Goal: Task Accomplishment & Management: Manage account settings

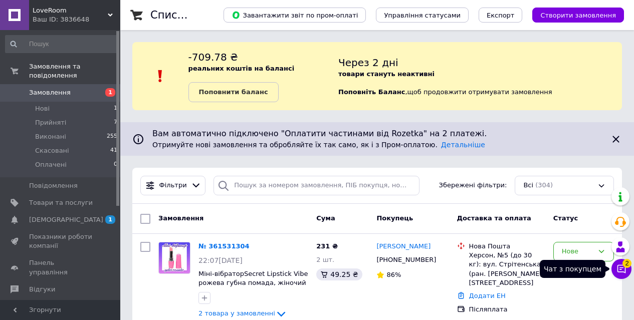
click at [622, 270] on icon at bounding box center [622, 269] width 10 height 10
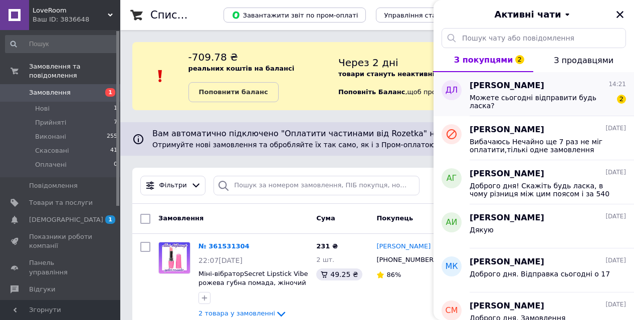
click at [566, 105] on div "Можете сьогодні відправити будь ласка?" at bounding box center [541, 102] width 142 height 16
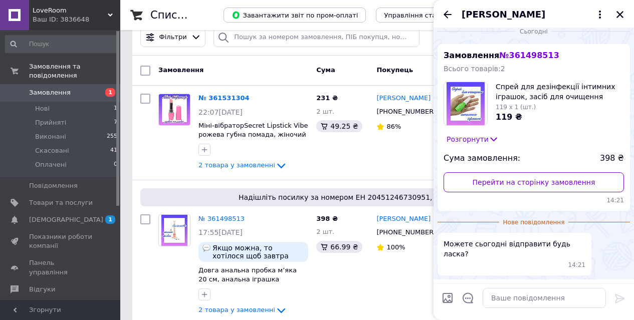
scroll to position [32, 0]
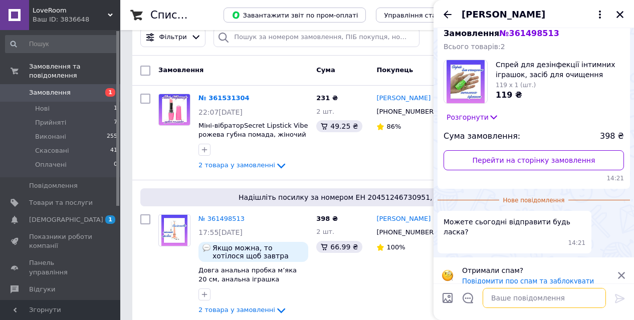
click at [505, 299] on textarea at bounding box center [544, 298] width 123 height 20
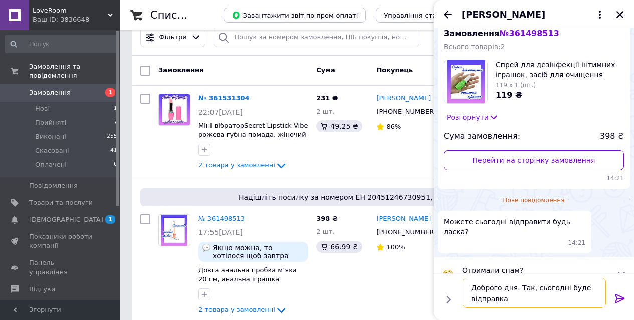
type textarea "Доброго дня. Так, сьогодні буде відправка"
click at [616, 296] on icon at bounding box center [620, 299] width 12 height 12
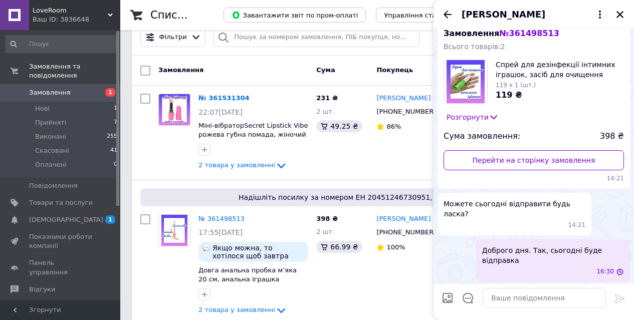
scroll to position [25, 0]
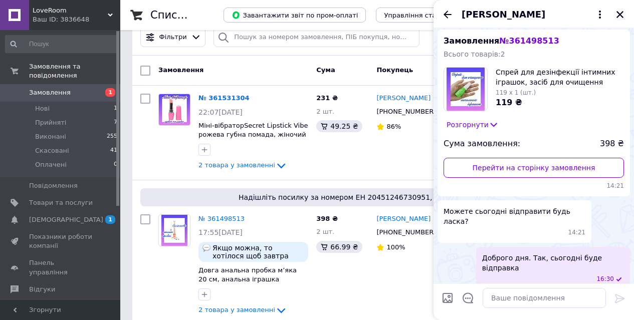
click at [619, 15] on icon "Закрити" at bounding box center [620, 14] width 7 height 7
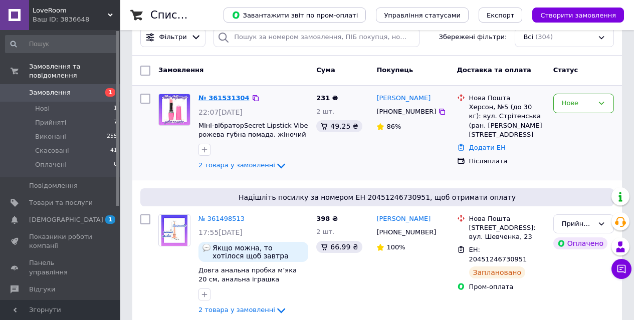
click at [226, 98] on link "№ 361531304" at bounding box center [224, 98] width 51 height 8
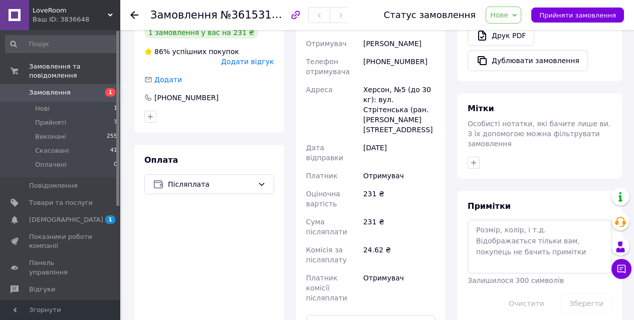
scroll to position [362, 0]
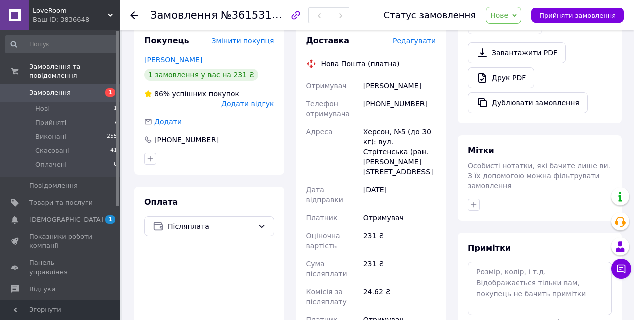
click at [419, 37] on span "Редагувати" at bounding box center [414, 41] width 43 height 8
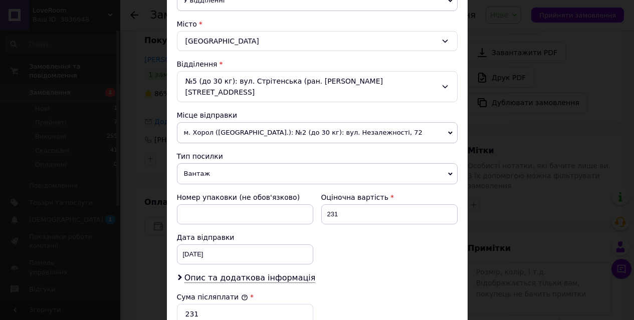
scroll to position [263, 0]
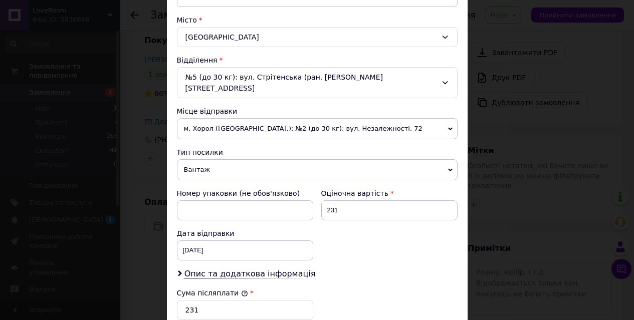
click at [388, 118] on span "м. Хорол ([GEOGRAPHIC_DATA].): №2 (до 30 кг): вул. Незалежності, 72" at bounding box center [317, 128] width 281 height 21
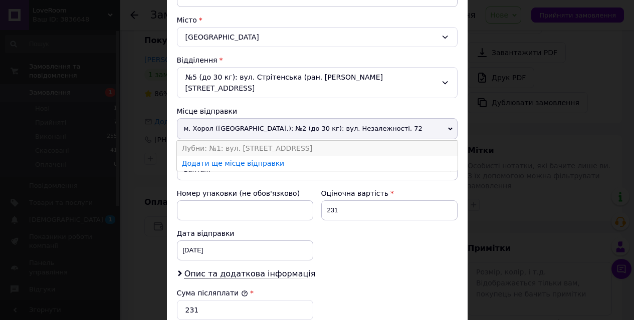
click at [342, 141] on li "Лубни: №1: вул. [STREET_ADDRESS]" at bounding box center [317, 148] width 281 height 15
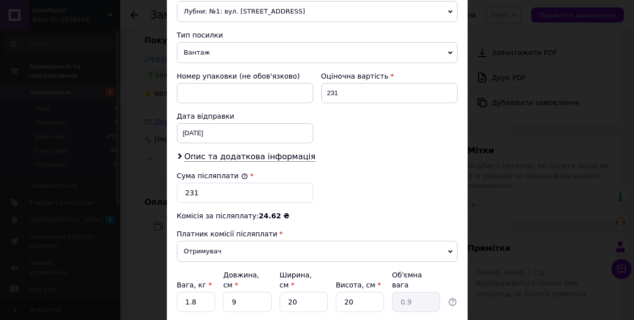
scroll to position [387, 0]
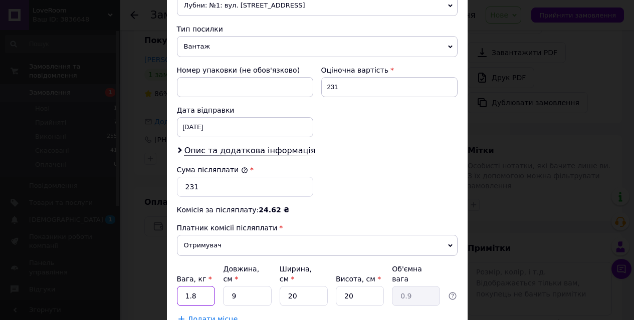
click at [200, 287] on input "1.8" at bounding box center [196, 296] width 39 height 20
type input "1"
type input "0.9"
click at [249, 286] on input "9" at bounding box center [247, 296] width 48 height 20
type input "2"
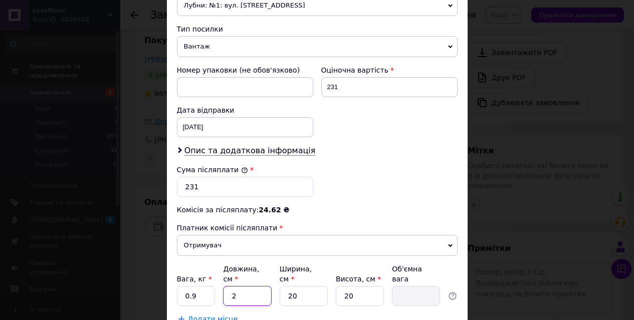
type input "0.2"
type input "20"
type input "2"
type input "20"
click at [364, 291] on input "20" at bounding box center [360, 296] width 48 height 20
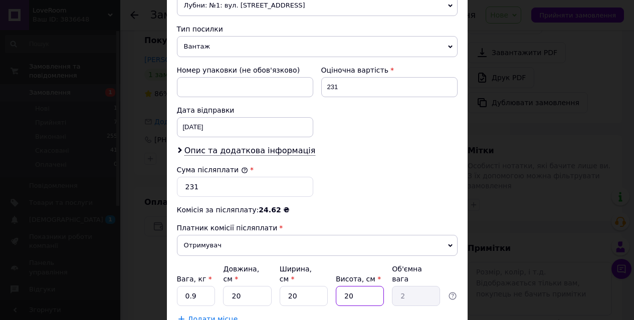
type input "2"
type input "0.2"
type input "9"
type input "0.9"
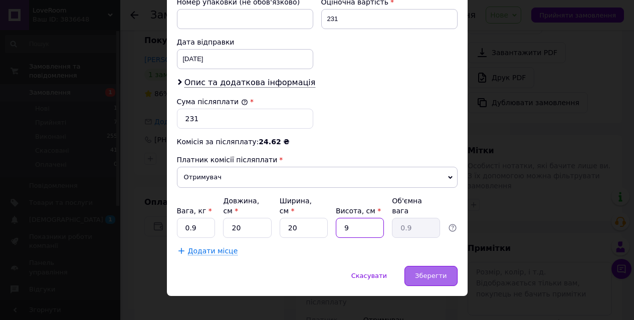
type input "9"
click at [428, 272] on span "Зберегти" at bounding box center [431, 276] width 32 height 8
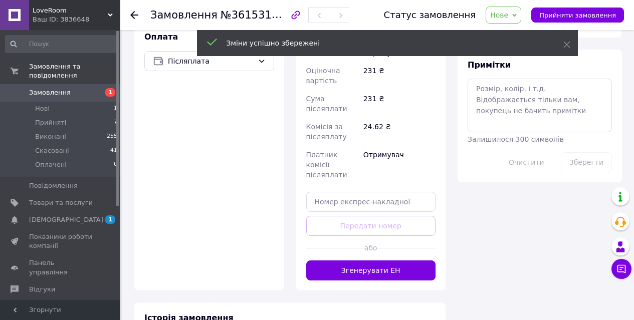
scroll to position [541, 0]
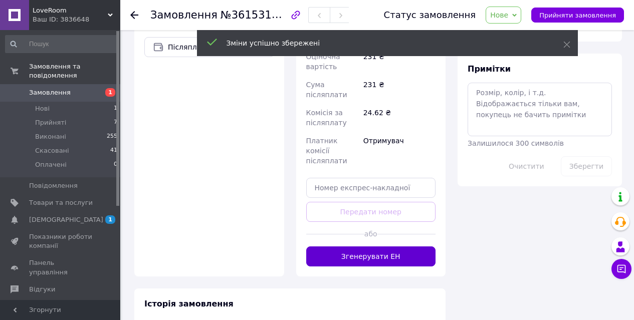
click at [389, 247] on button "Згенерувати ЕН" at bounding box center [371, 257] width 130 height 20
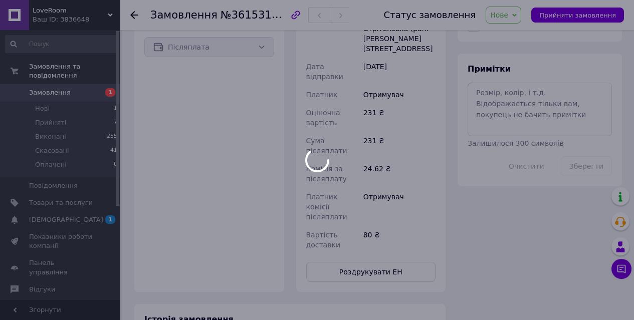
click at [511, 15] on div at bounding box center [317, 160] width 634 height 320
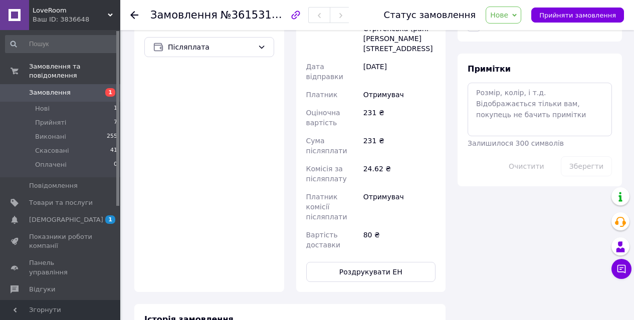
click at [508, 15] on span "Нове" at bounding box center [499, 15] width 18 height 8
click at [511, 34] on li "Прийнято" at bounding box center [509, 35] width 46 height 15
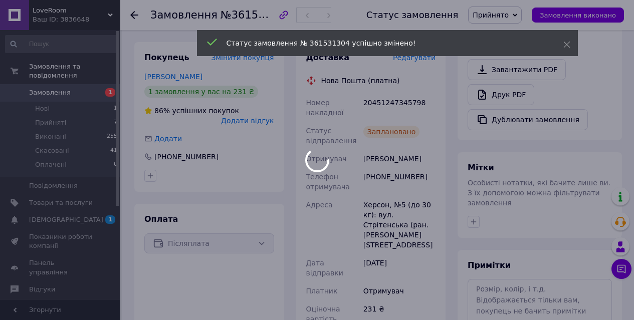
scroll to position [298, 0]
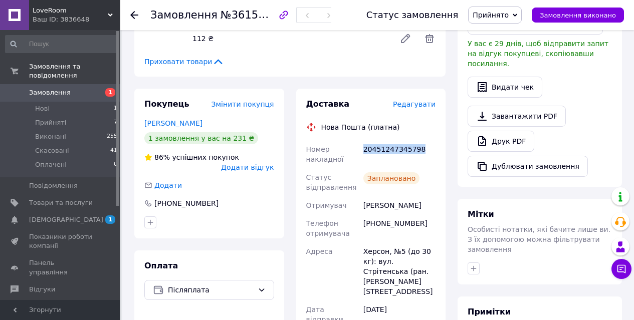
drag, startPoint x: 424, startPoint y: 140, endPoint x: 365, endPoint y: 139, distance: 59.7
click at [365, 140] on div "20451247345798" at bounding box center [400, 154] width 76 height 28
copy div "20451247345798"
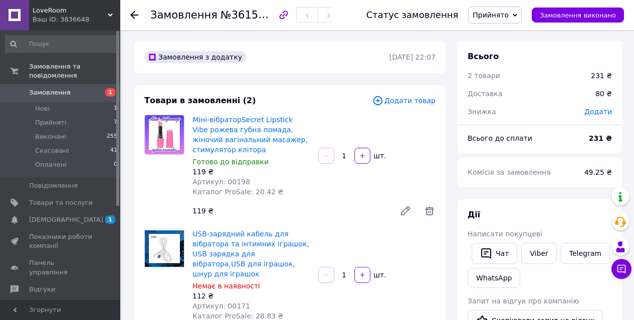
scroll to position [0, 0]
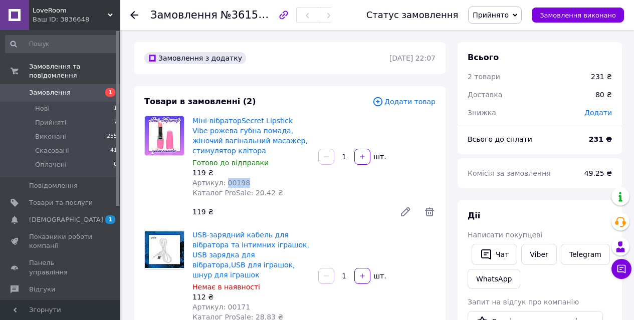
drag, startPoint x: 249, startPoint y: 182, endPoint x: 225, endPoint y: 178, distance: 24.4
click at [225, 178] on div "Артикул: 00198" at bounding box center [252, 183] width 118 height 10
copy span "00198"
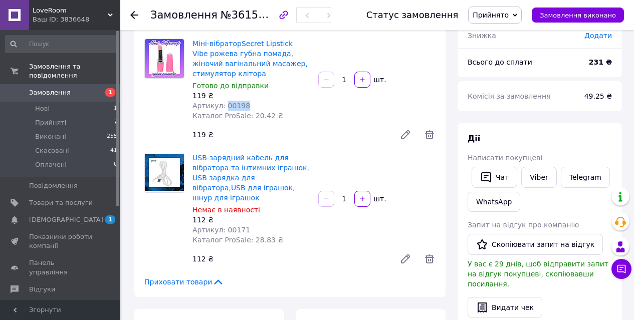
scroll to position [78, 0]
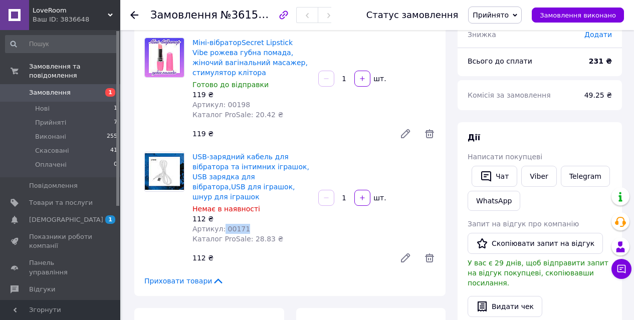
drag, startPoint x: 247, startPoint y: 219, endPoint x: 223, endPoint y: 216, distance: 24.3
click at [223, 224] on div "Артикул: 00171" at bounding box center [252, 229] width 118 height 10
copy span "00171"
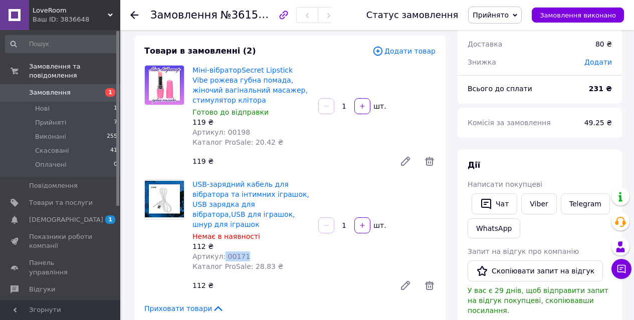
scroll to position [0, 0]
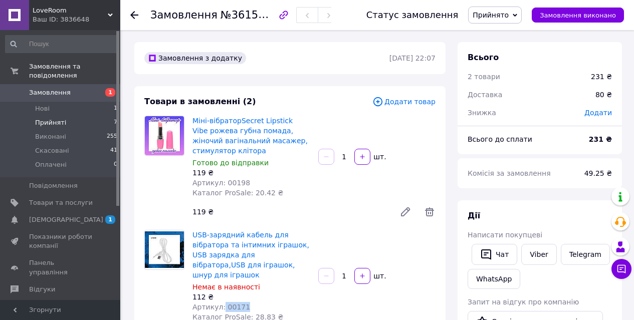
click at [49, 124] on span "Прийняті" at bounding box center [50, 122] width 31 height 9
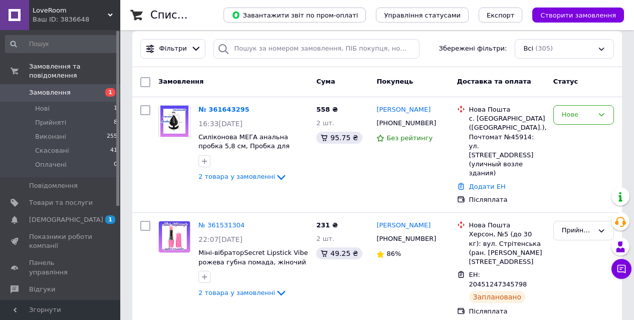
scroll to position [137, 0]
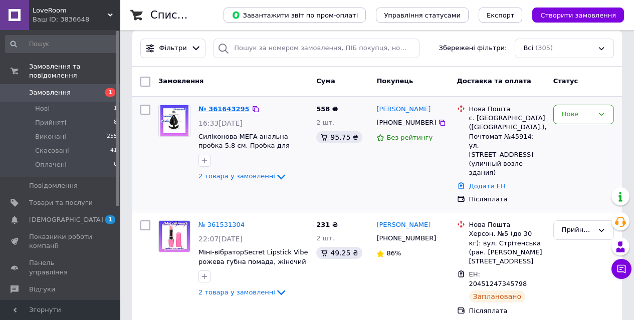
click at [228, 109] on link "№ 361643295" at bounding box center [224, 109] width 51 height 8
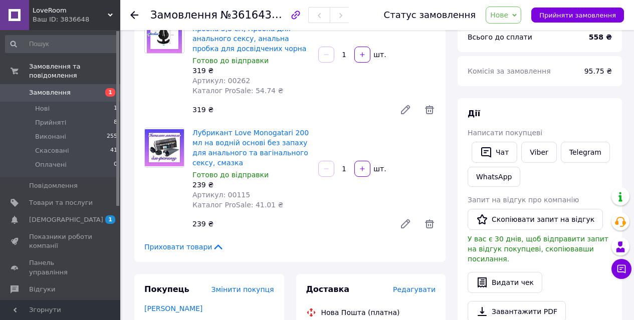
scroll to position [50, 0]
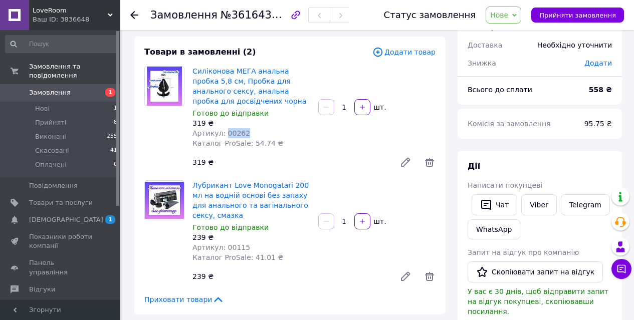
drag, startPoint x: 247, startPoint y: 133, endPoint x: 224, endPoint y: 129, distance: 23.3
click at [224, 129] on div "Артикул: 00262" at bounding box center [252, 133] width 118 height 10
copy span "00262"
drag, startPoint x: 252, startPoint y: 246, endPoint x: 225, endPoint y: 243, distance: 27.2
click at [225, 243] on div "Артикул: 00115" at bounding box center [252, 248] width 118 height 10
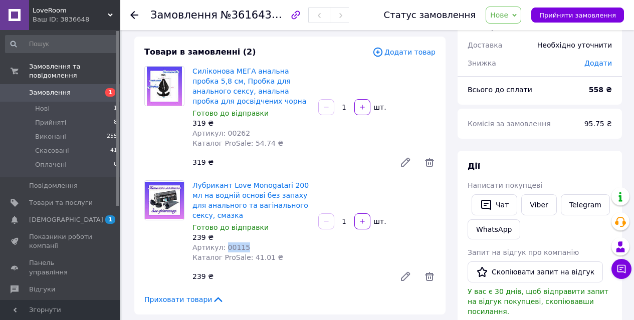
copy span "00115"
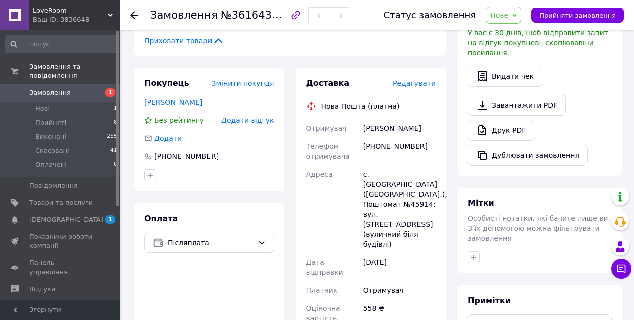
scroll to position [318, 0]
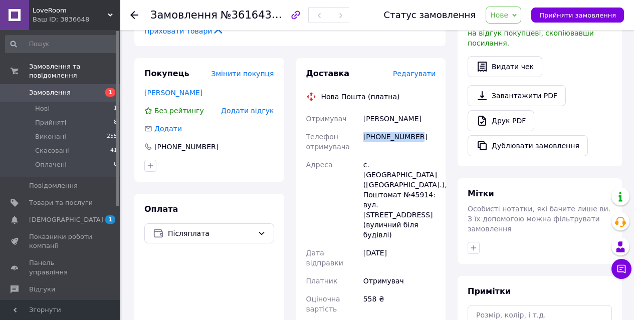
drag, startPoint x: 422, startPoint y: 137, endPoint x: 363, endPoint y: 133, distance: 59.3
click at [363, 133] on div "[PHONE_NUMBER]" at bounding box center [400, 142] width 76 height 28
copy div "[PHONE_NUMBER]"
drag, startPoint x: 424, startPoint y: 117, endPoint x: 365, endPoint y: 116, distance: 59.7
click at [365, 116] on div "[PERSON_NAME]" at bounding box center [400, 119] width 76 height 18
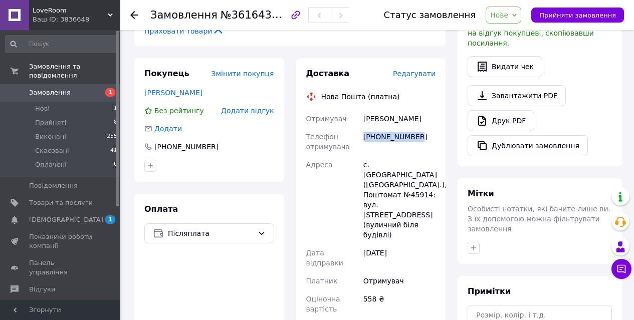
copy div "[PERSON_NAME]"
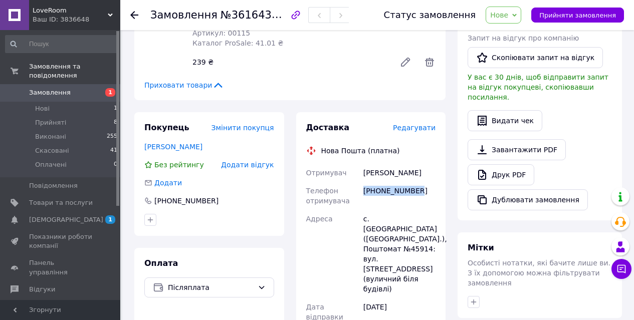
scroll to position [262, 0]
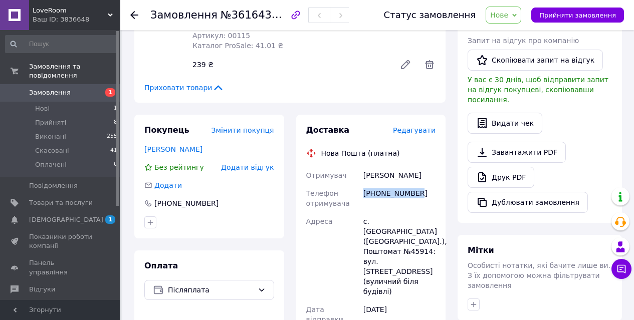
click at [414, 131] on span "Редагувати" at bounding box center [414, 130] width 43 height 8
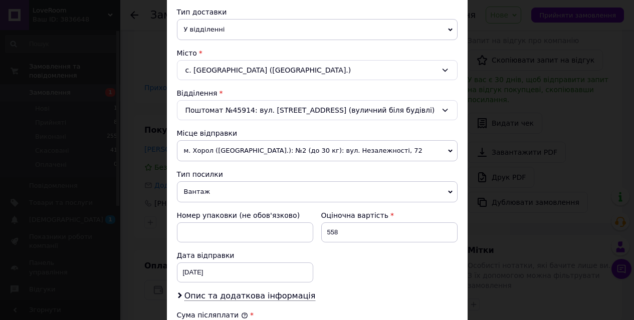
scroll to position [242, 0]
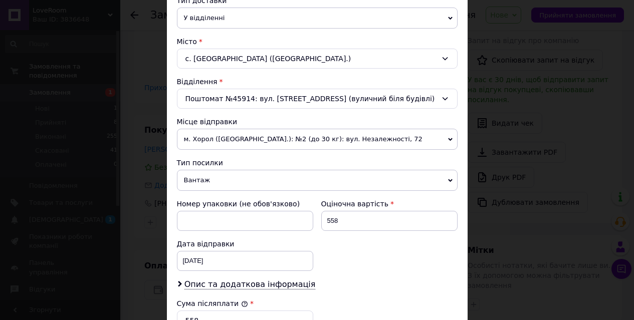
click at [382, 142] on span "м. Хорол ([GEOGRAPHIC_DATA].): №2 (до 30 кг): вул. Незалежності, 72" at bounding box center [317, 139] width 281 height 21
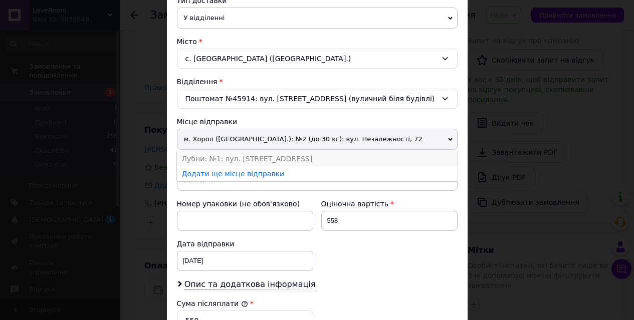
click at [363, 162] on li "Лубни: №1: вул. [STREET_ADDRESS]" at bounding box center [317, 158] width 281 height 15
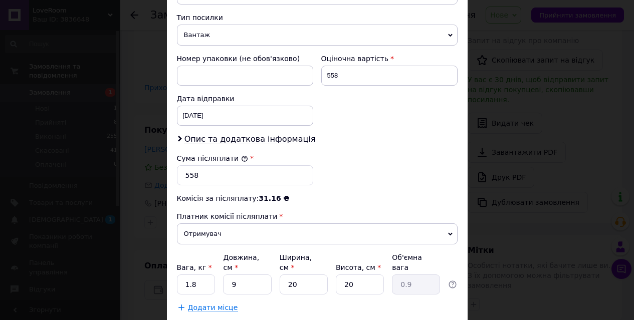
scroll to position [455, 0]
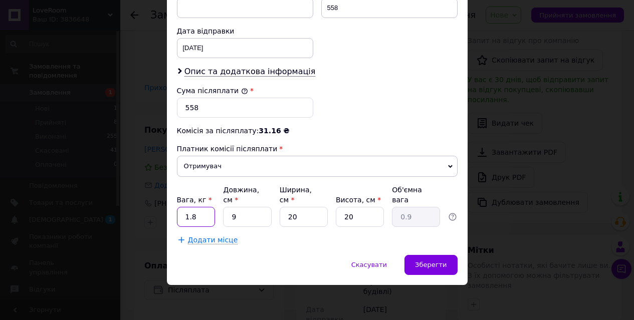
click at [195, 218] on input "1.8" at bounding box center [196, 217] width 39 height 20
type input "1"
type input "0.9"
click at [256, 219] on input "9" at bounding box center [247, 217] width 48 height 20
type input "2"
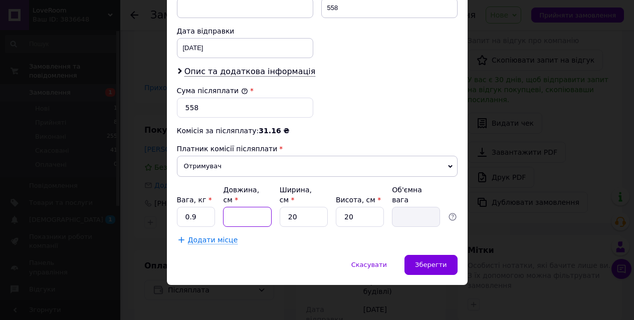
type input "0.2"
type input "20"
type input "2"
type input "20"
click at [364, 219] on input "20" at bounding box center [360, 217] width 48 height 20
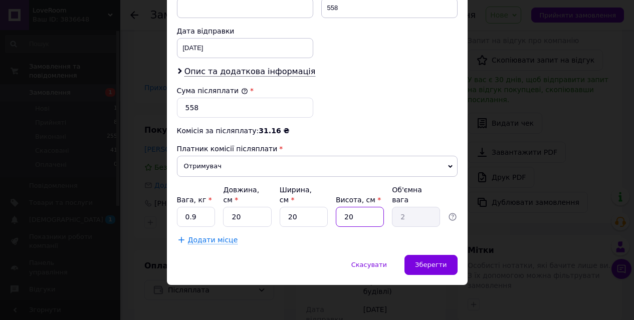
type input "2"
type input "0.2"
type input "9"
type input "0.9"
type input "9"
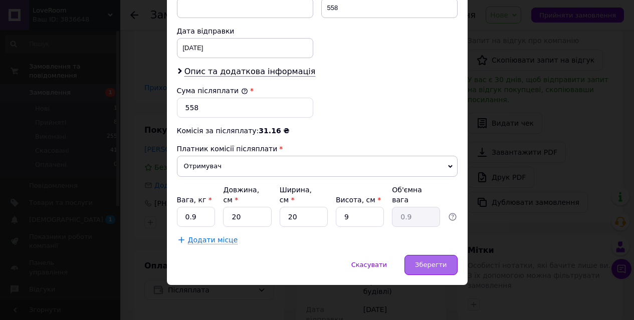
click at [439, 266] on span "Зберегти" at bounding box center [431, 265] width 32 height 8
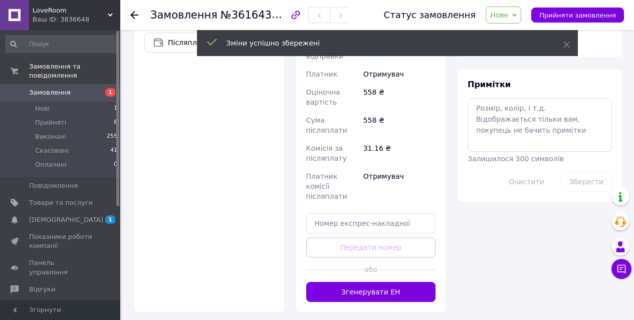
scroll to position [532, 0]
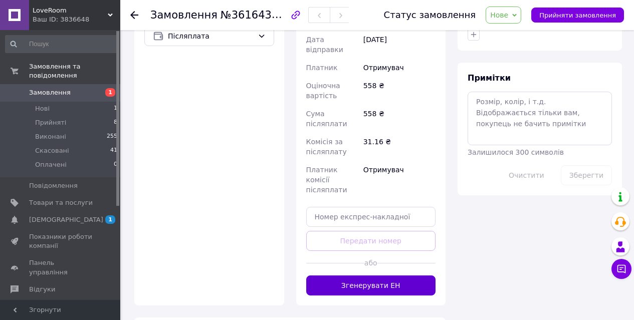
click at [392, 276] on button "Згенерувати ЕН" at bounding box center [371, 286] width 130 height 20
click at [508, 15] on span "Нове" at bounding box center [499, 15] width 18 height 8
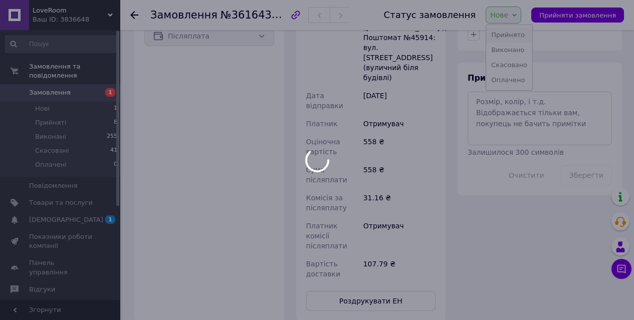
click at [511, 32] on div at bounding box center [317, 160] width 634 height 320
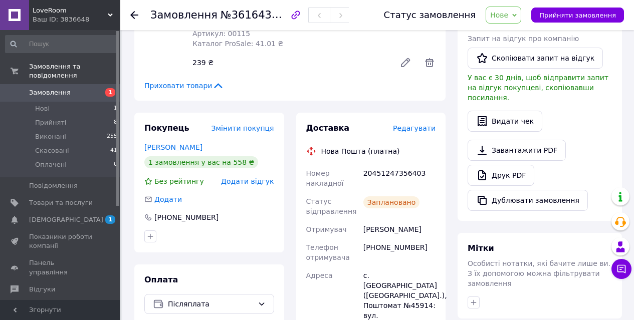
scroll to position [262, 0]
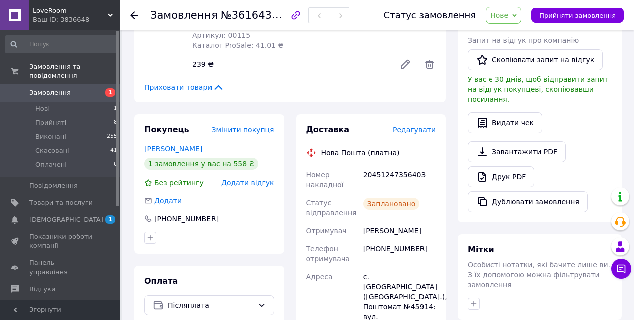
click at [508, 17] on span "Нове" at bounding box center [499, 15] width 18 height 8
click at [515, 32] on li "Прийнято" at bounding box center [509, 35] width 46 height 15
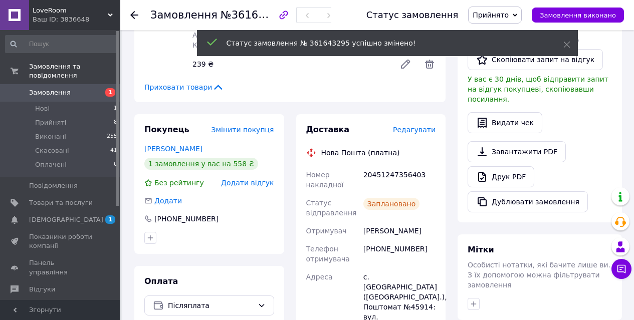
drag, startPoint x: 427, startPoint y: 177, endPoint x: 370, endPoint y: 175, distance: 57.7
click at [370, 175] on body "LoveRoom Ваш ID: 3836648 Сайт LoveRoom Кабінет покупця Перевірити стан системи …" at bounding box center [317, 298] width 634 height 1120
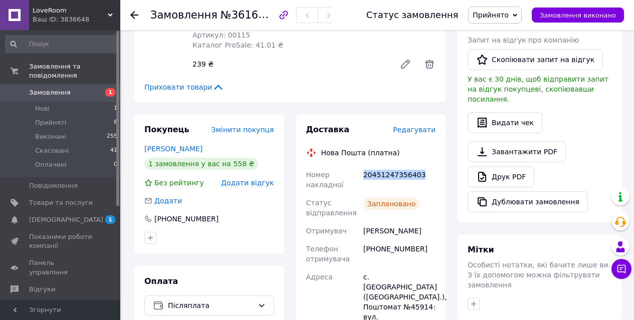
drag, startPoint x: 421, startPoint y: 177, endPoint x: 363, endPoint y: 176, distance: 58.2
click at [363, 176] on div "20451247356403" at bounding box center [400, 180] width 76 height 28
copy div "20451247356403"
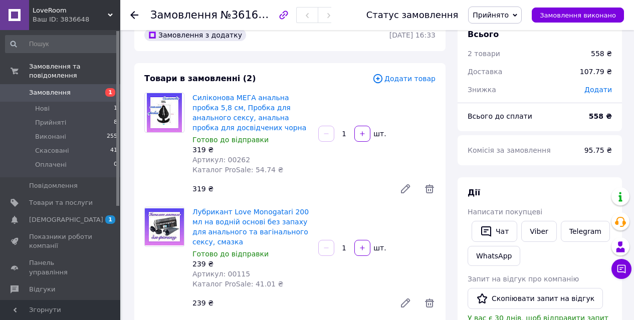
scroll to position [24, 0]
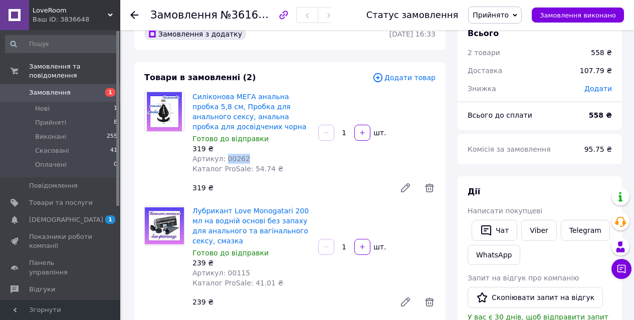
drag, startPoint x: 249, startPoint y: 156, endPoint x: 225, endPoint y: 155, distance: 24.6
click at [225, 155] on div "Артикул: 00262" at bounding box center [252, 159] width 118 height 10
copy span "00262"
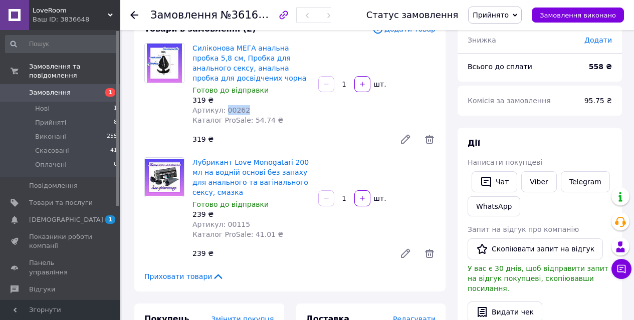
scroll to position [74, 0]
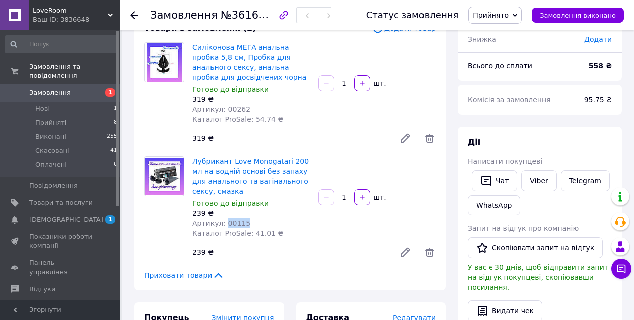
drag, startPoint x: 251, startPoint y: 225, endPoint x: 225, endPoint y: 222, distance: 26.2
click at [225, 222] on div "Артикул: 00115" at bounding box center [252, 224] width 118 height 10
copy span "00115"
click at [251, 170] on link "Лубрикант Love Monogatari 200 мл на водній основі без запаху для анального та в…" at bounding box center [251, 176] width 116 height 38
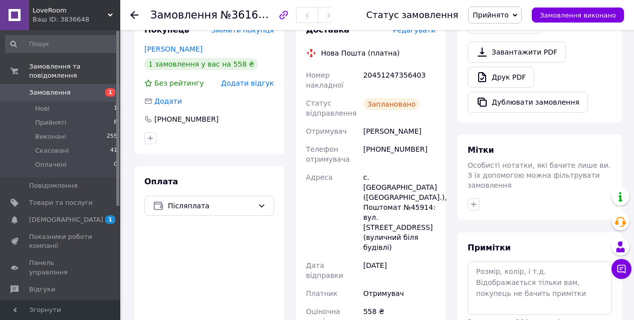
scroll to position [377, 0]
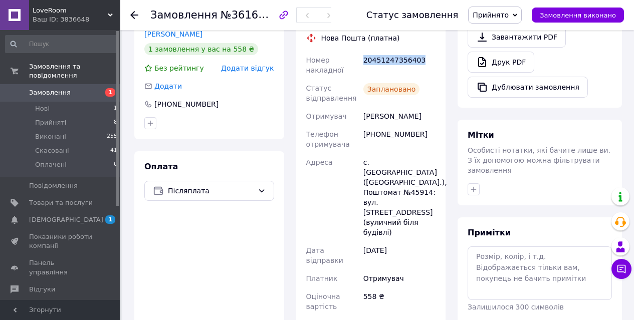
drag, startPoint x: 426, startPoint y: 62, endPoint x: 363, endPoint y: 59, distance: 63.2
click at [363, 59] on div "20451247356403" at bounding box center [400, 65] width 76 height 28
click at [60, 124] on span "Прийняті" at bounding box center [50, 122] width 31 height 9
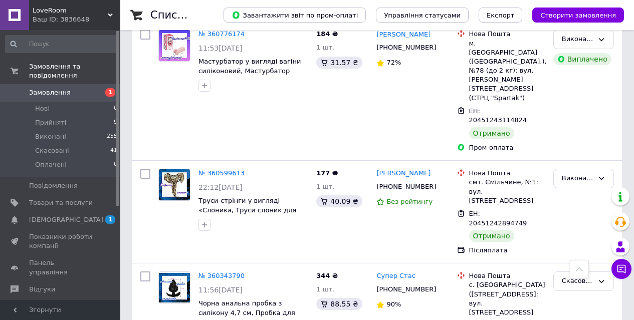
scroll to position [1893, 0]
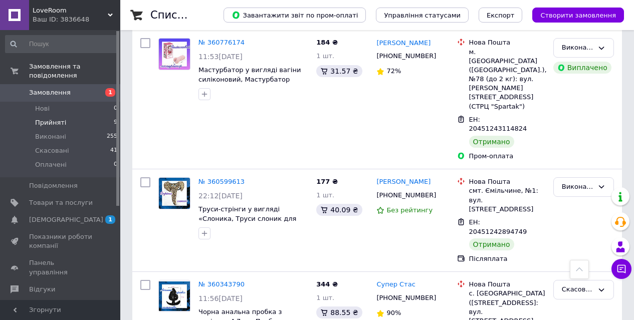
click at [49, 122] on span "Прийняті" at bounding box center [50, 122] width 31 height 9
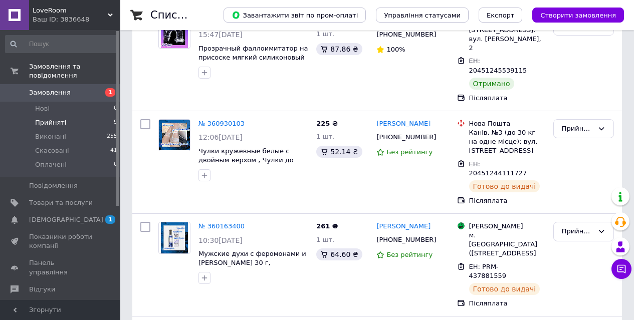
scroll to position [953, 0]
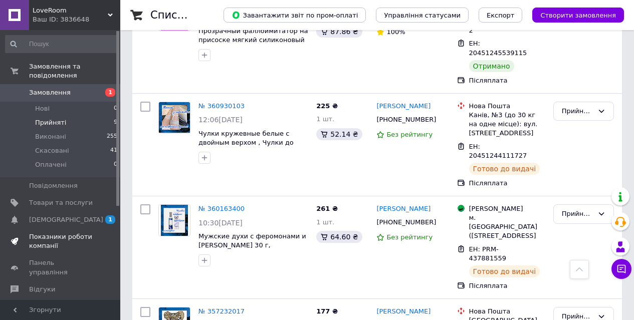
click at [68, 235] on span "Показники роботи компанії" at bounding box center [61, 242] width 64 height 18
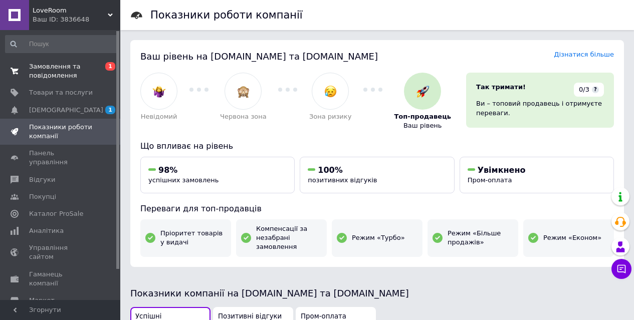
click at [45, 76] on span "Замовлення та повідомлення" at bounding box center [61, 71] width 64 height 18
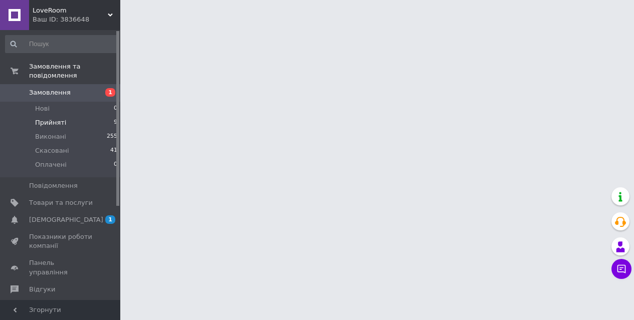
click at [53, 124] on span "Прийняті" at bounding box center [50, 122] width 31 height 9
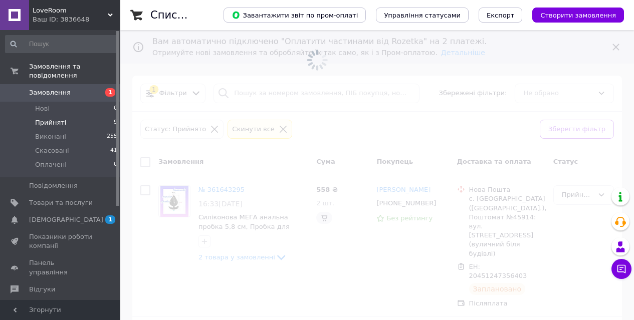
click at [56, 123] on span "Прийняті" at bounding box center [50, 122] width 31 height 9
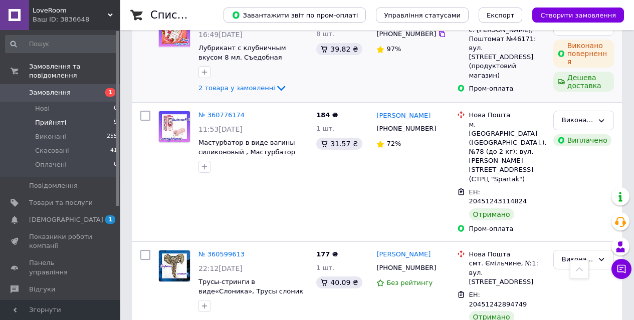
scroll to position [2017, 0]
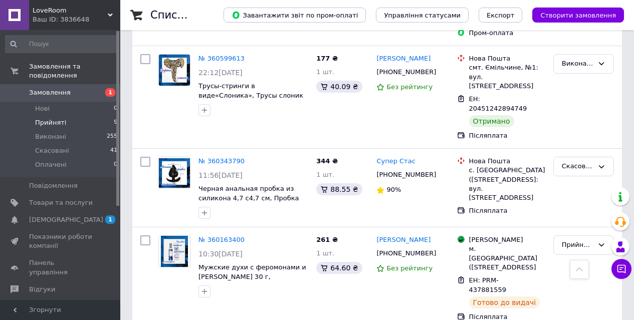
click at [53, 123] on span "Прийняті" at bounding box center [50, 122] width 31 height 9
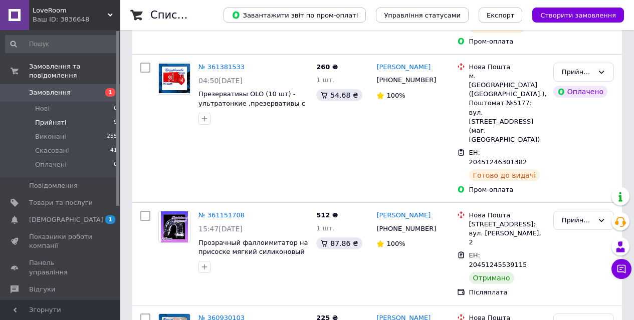
scroll to position [953, 0]
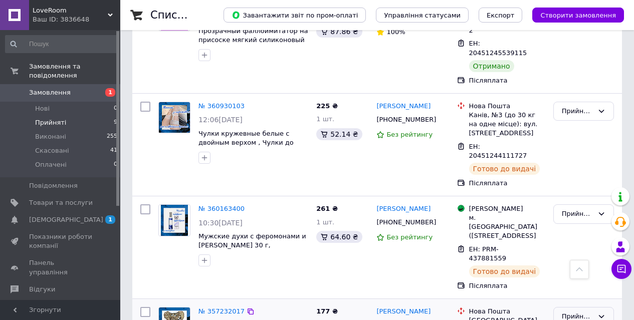
click at [564, 312] on div "Прийнято" at bounding box center [578, 317] width 32 height 11
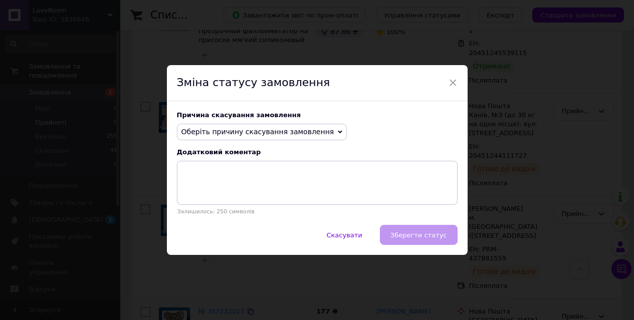
click at [318, 128] on span "Оберіть причину скасування замовлення" at bounding box center [258, 132] width 153 height 8
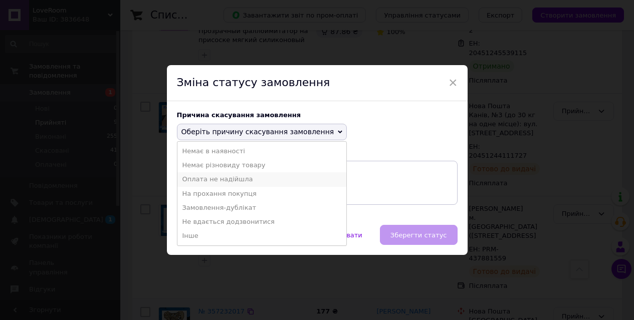
click at [247, 181] on li "Оплата не надійшла" at bounding box center [261, 179] width 169 height 14
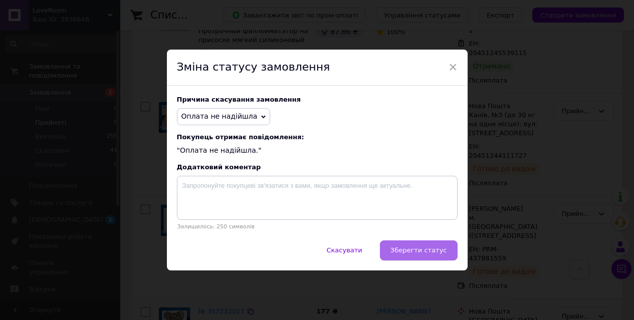
click at [404, 251] on span "Зберегти статус" at bounding box center [419, 251] width 57 height 8
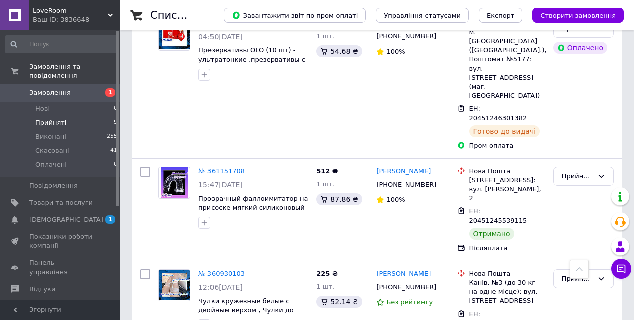
scroll to position [782, 0]
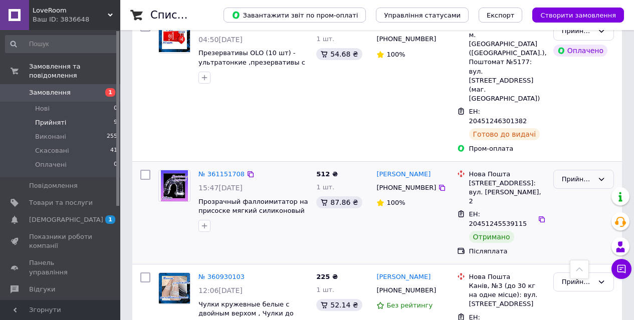
click at [577, 174] on div "Прийнято" at bounding box center [578, 179] width 32 height 11
click at [578, 191] on li "Виконано" at bounding box center [584, 200] width 60 height 19
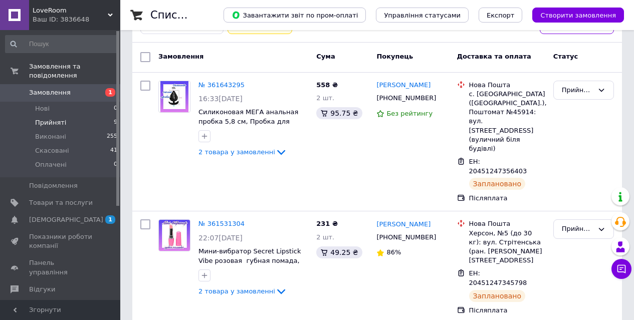
scroll to position [198, 0]
click at [438, 233] on icon at bounding box center [442, 237] width 8 height 8
drag, startPoint x: 437, startPoint y: 206, endPoint x: 378, endPoint y: 203, distance: 59.3
click at [377, 218] on div "[PERSON_NAME]" at bounding box center [413, 224] width 74 height 12
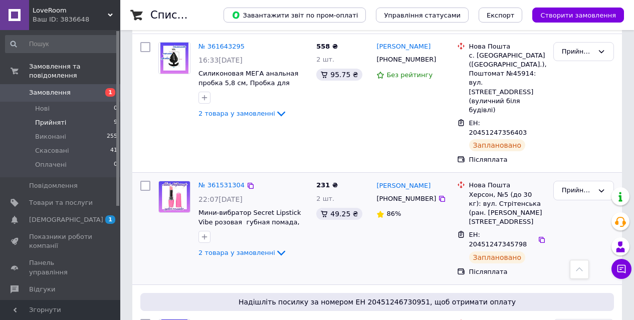
scroll to position [241, 0]
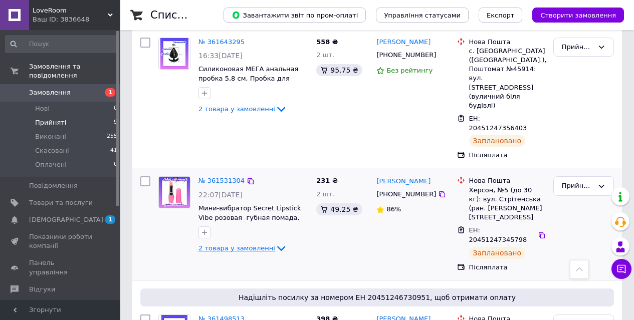
click at [267, 245] on span "2 товара у замовленні" at bounding box center [237, 249] width 77 height 8
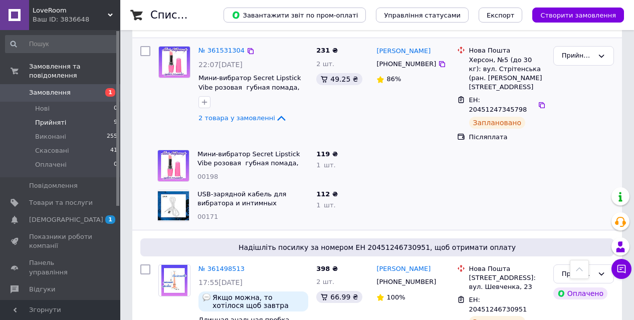
scroll to position [372, 0]
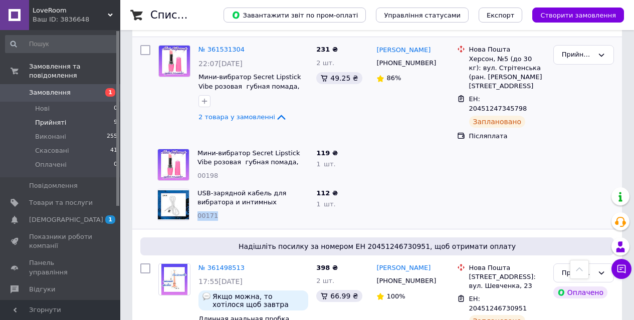
drag, startPoint x: 229, startPoint y: 190, endPoint x: 198, endPoint y: 187, distance: 31.7
click at [198, 212] on div "00171" at bounding box center [253, 217] width 111 height 10
drag, startPoint x: 231, startPoint y: 147, endPoint x: 197, endPoint y: 146, distance: 34.1
click at [197, 146] on div "Мини-вибратор Secret Lipstick Vibe розовая губная помада, женский вагинальный м…" at bounding box center [253, 165] width 119 height 40
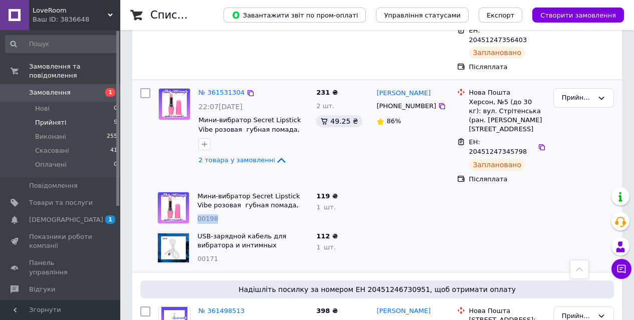
scroll to position [326, 0]
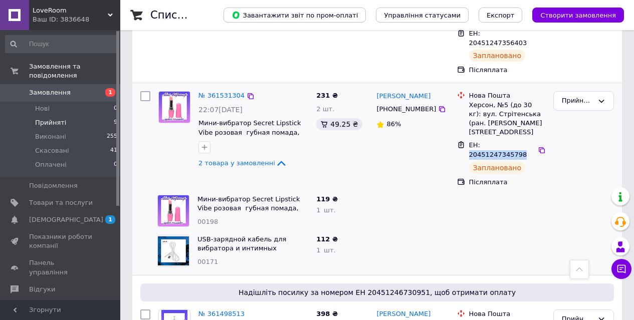
drag, startPoint x: 525, startPoint y: 129, endPoint x: 469, endPoint y: 128, distance: 56.7
click at [469, 140] on div "ЕН: 20451247345798" at bounding box center [502, 150] width 69 height 21
click at [69, 203] on span "Товари та послуги" at bounding box center [61, 203] width 64 height 9
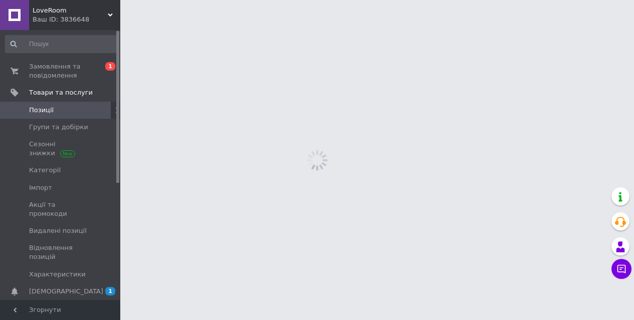
click at [368, 0] on html "LoveRoom Ваш ID: 3836648 Сайт LoveRoom Кабінет покупця Перевірити стан системи …" at bounding box center [317, 0] width 634 height 0
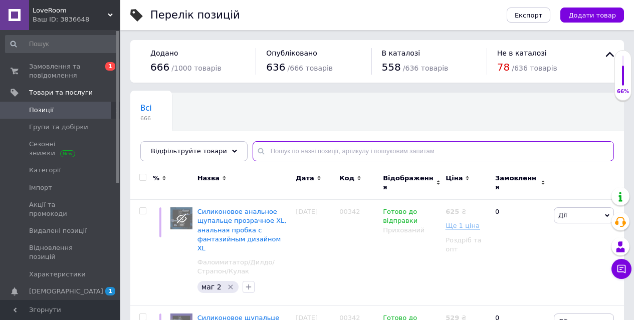
click at [336, 155] on input "text" at bounding box center [434, 151] width 362 height 20
paste input "00088"
type input "00088"
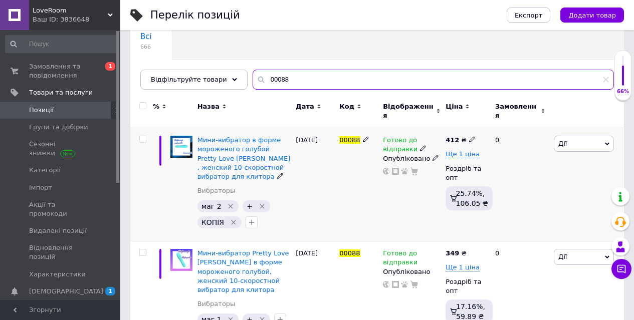
scroll to position [94, 0]
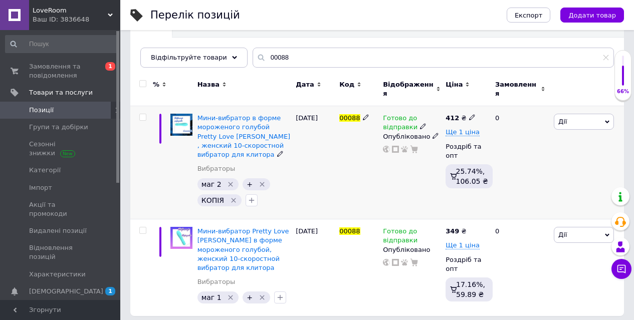
click at [422, 123] on icon at bounding box center [423, 126] width 6 height 6
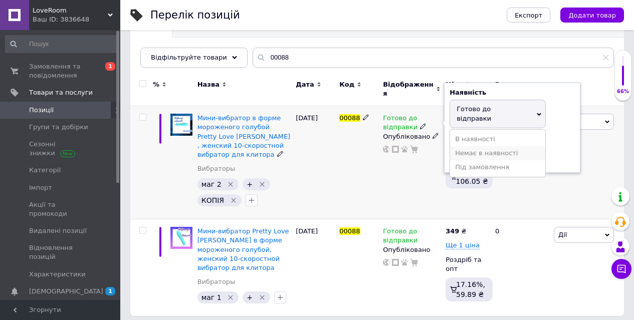
click at [469, 146] on li "Немає в наявності" at bounding box center [497, 153] width 95 height 14
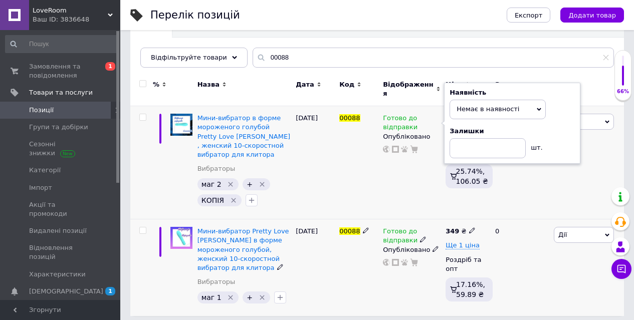
click at [420, 237] on icon at bounding box center [423, 240] width 6 height 6
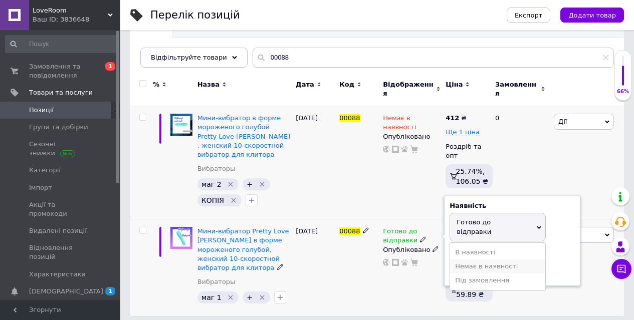
click at [467, 260] on li "Немає в наявності" at bounding box center [497, 267] width 95 height 14
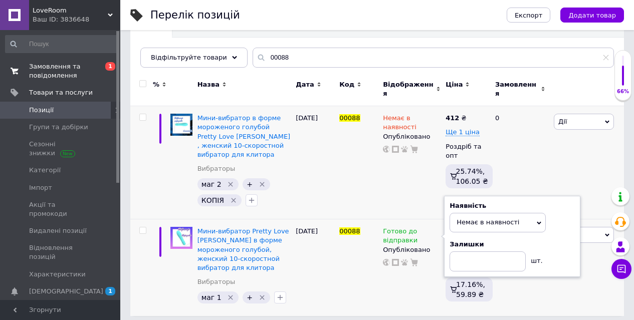
click at [59, 75] on span "Замовлення та повідомлення" at bounding box center [61, 71] width 64 height 18
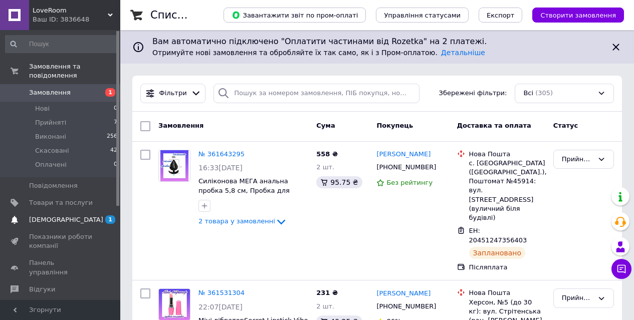
click at [53, 219] on span "[DEMOGRAPHIC_DATA]" at bounding box center [66, 220] width 74 height 9
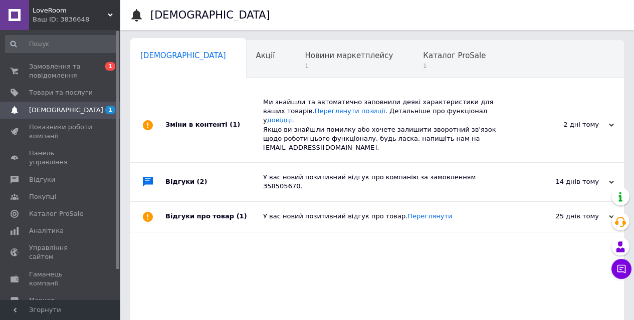
scroll to position [0, 5]
click at [304, 57] on span "Новини маркетплейсу" at bounding box center [344, 55] width 88 height 9
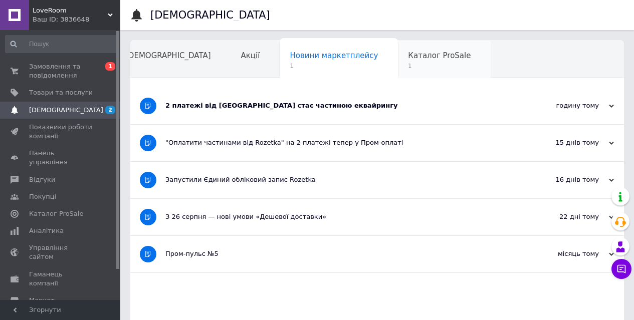
click at [408, 59] on span "Каталог ProSale" at bounding box center [439, 55] width 63 height 9
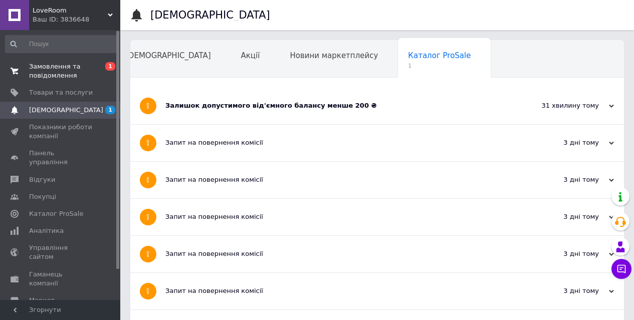
click at [41, 75] on span "Замовлення та повідомлення" at bounding box center [61, 71] width 64 height 18
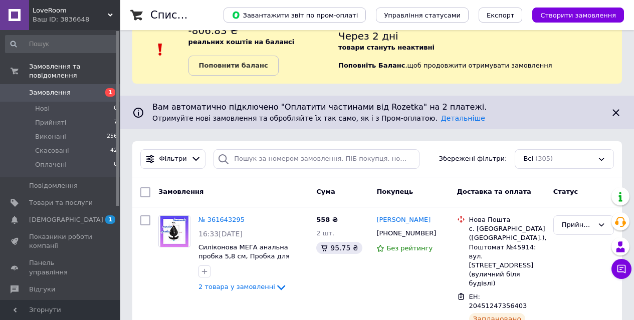
scroll to position [27, 0]
click at [248, 65] on b "Поповнити баланс" at bounding box center [233, 65] width 69 height 8
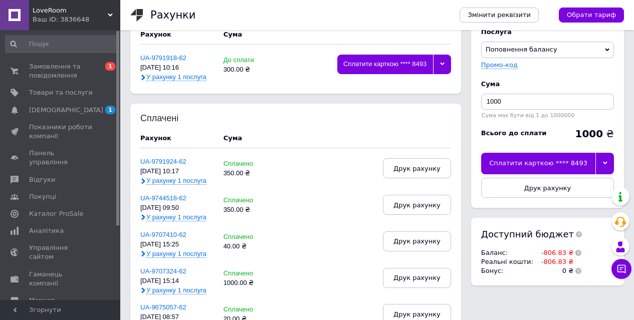
scroll to position [33, 0]
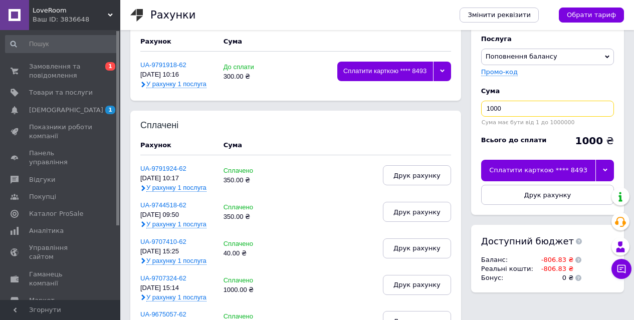
click at [524, 113] on input "1000" at bounding box center [547, 109] width 133 height 16
type input "1"
type input "810"
click at [606, 170] on icon at bounding box center [605, 170] width 5 height 3
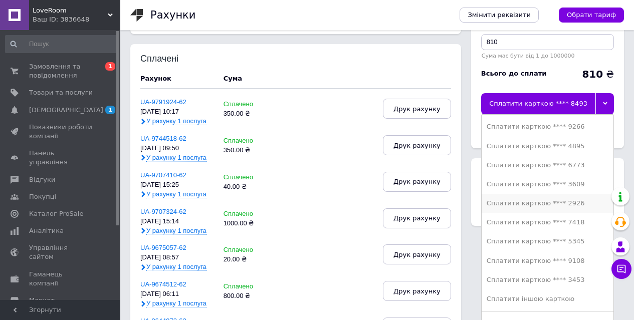
scroll to position [118, 0]
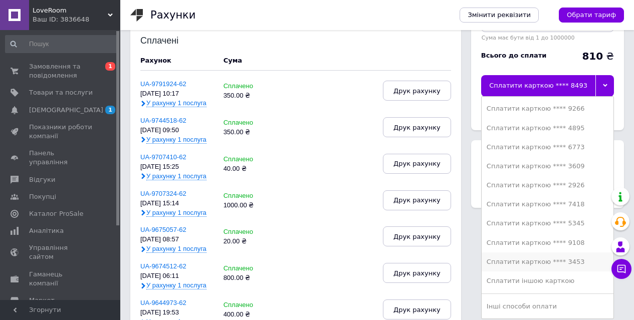
click at [557, 262] on div "Сплатити карткою **** 3453" at bounding box center [548, 262] width 122 height 9
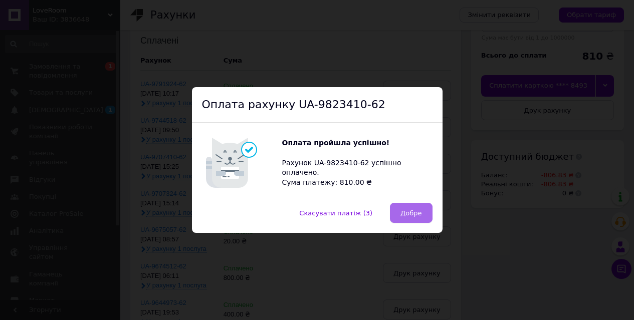
click at [408, 216] on span "Добре" at bounding box center [411, 214] width 21 height 8
